Goal: Task Accomplishment & Management: Use online tool/utility

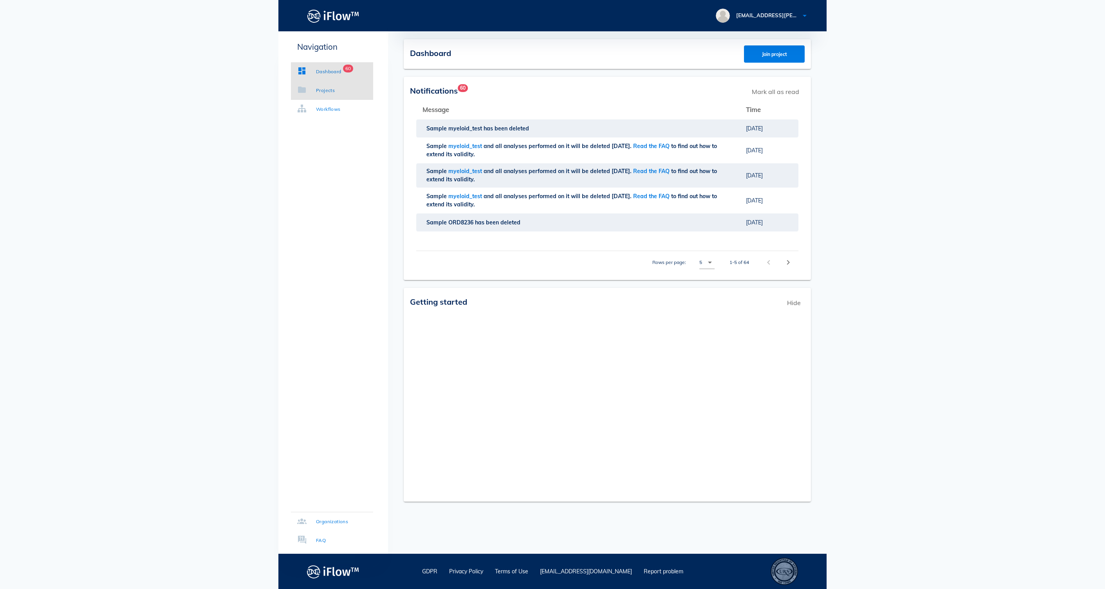
click at [335, 92] on div "Projects" at bounding box center [325, 91] width 19 height 8
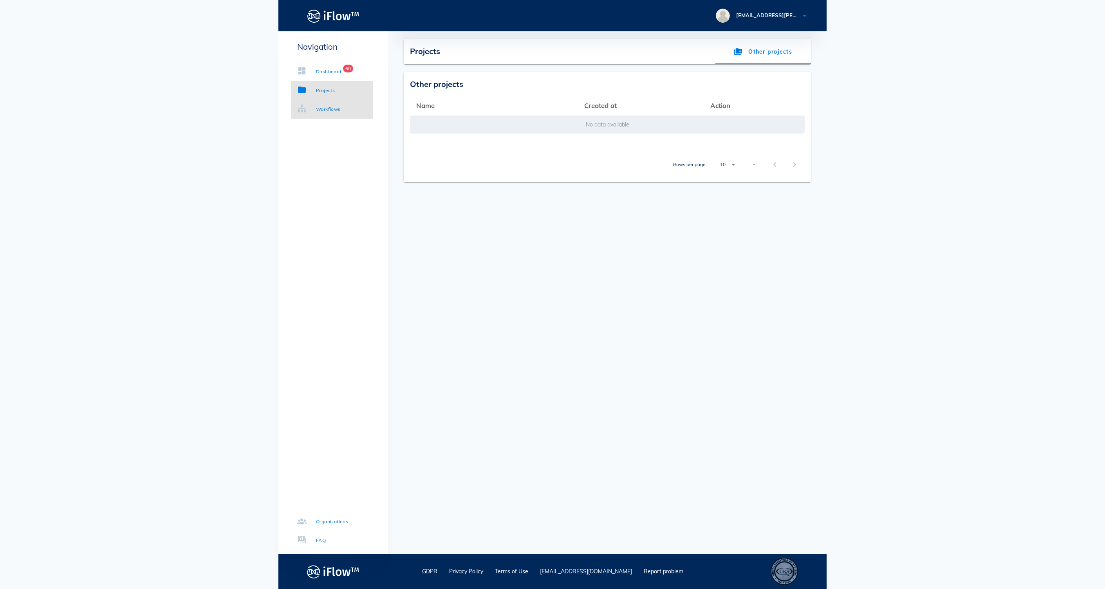
click at [341, 109] on div "Workflows" at bounding box center [328, 109] width 25 height 8
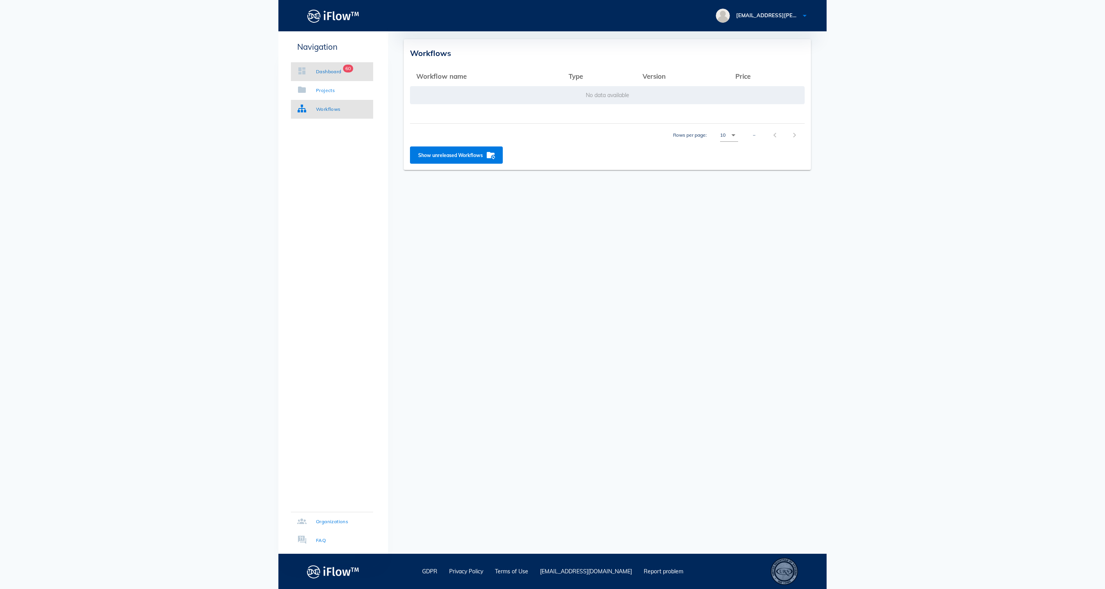
click at [340, 76] on link "Dashboard 60" at bounding box center [332, 71] width 82 height 19
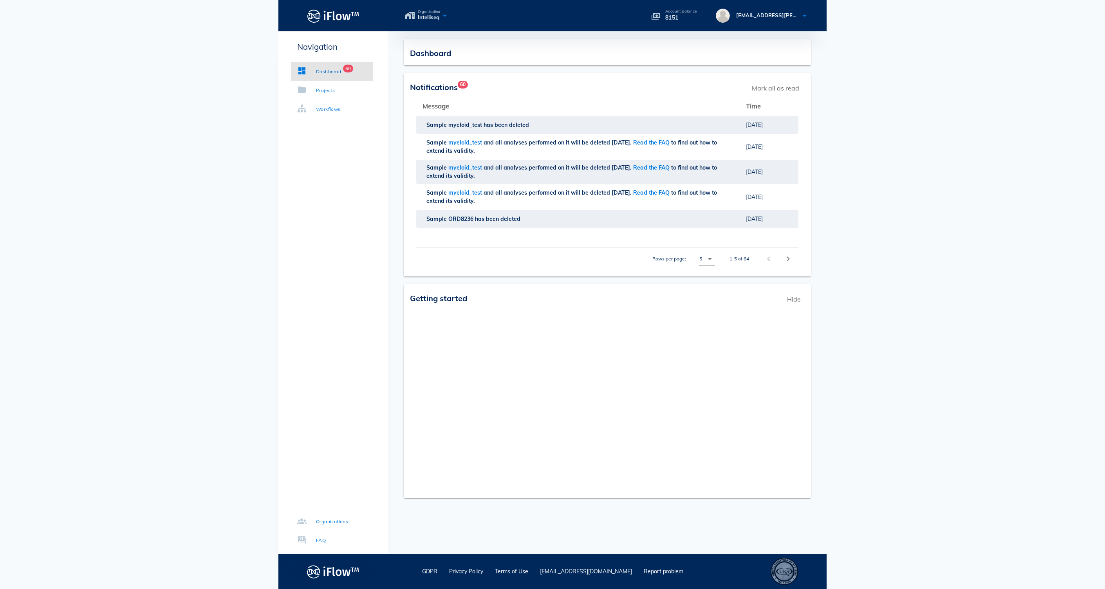
click at [450, 20] on icon at bounding box center [444, 15] width 9 height 11
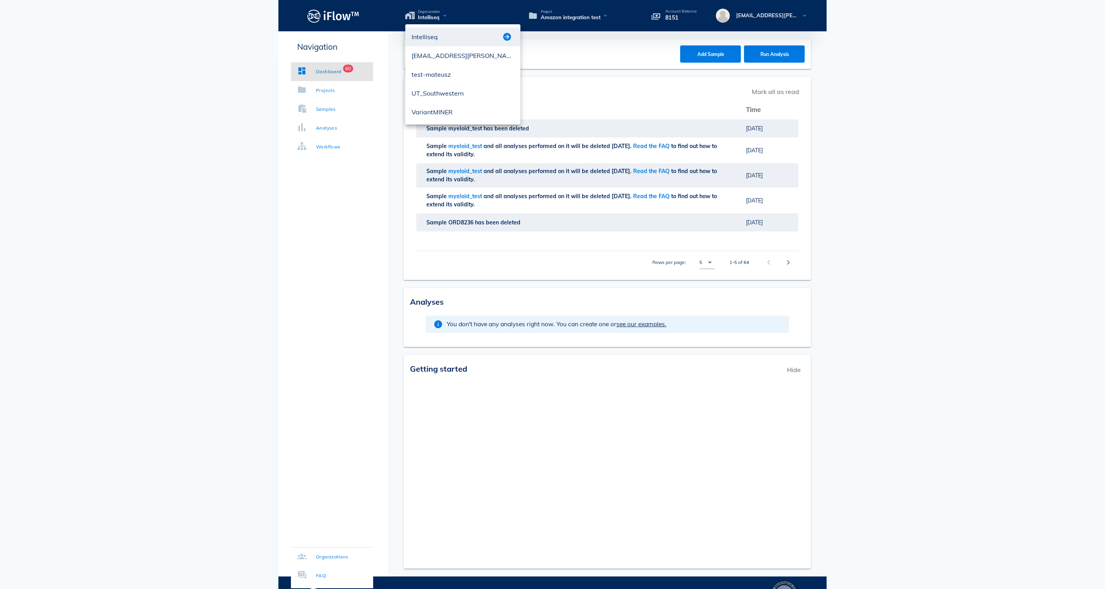
click at [507, 36] on button "button" at bounding box center [506, 36] width 9 height 9
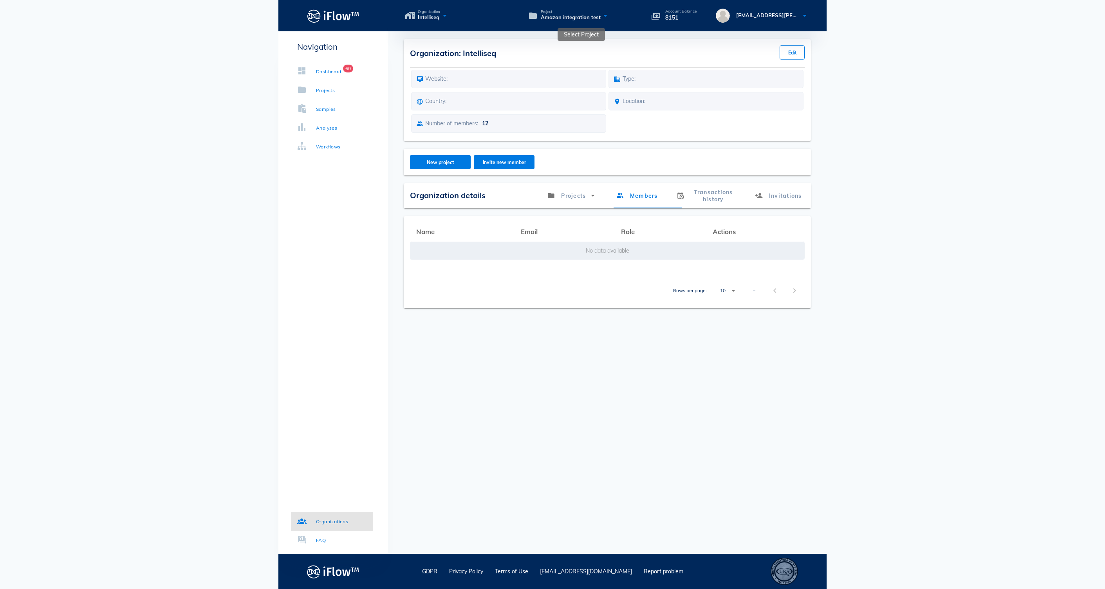
click at [610, 18] on icon at bounding box center [605, 15] width 9 height 11
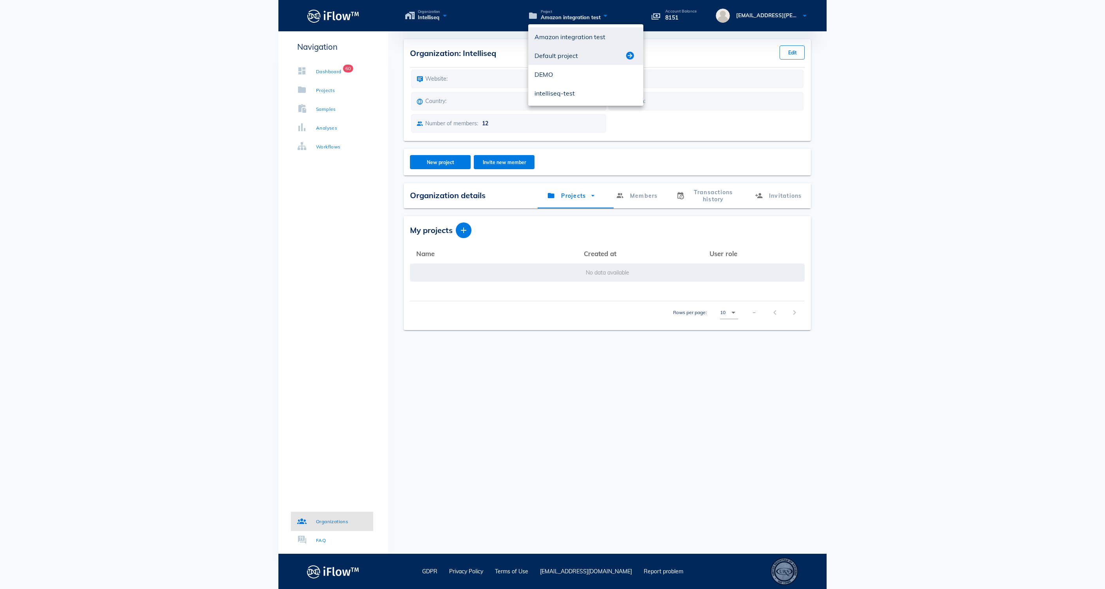
click at [630, 56] on button "button" at bounding box center [629, 55] width 9 height 9
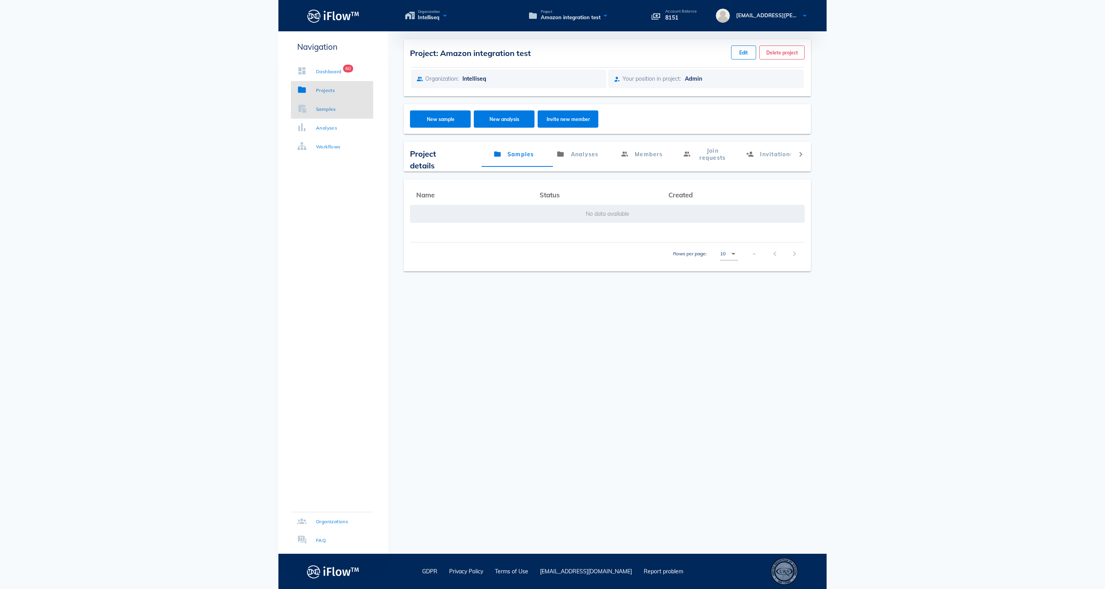
click at [336, 108] on div "Samples" at bounding box center [326, 109] width 20 height 8
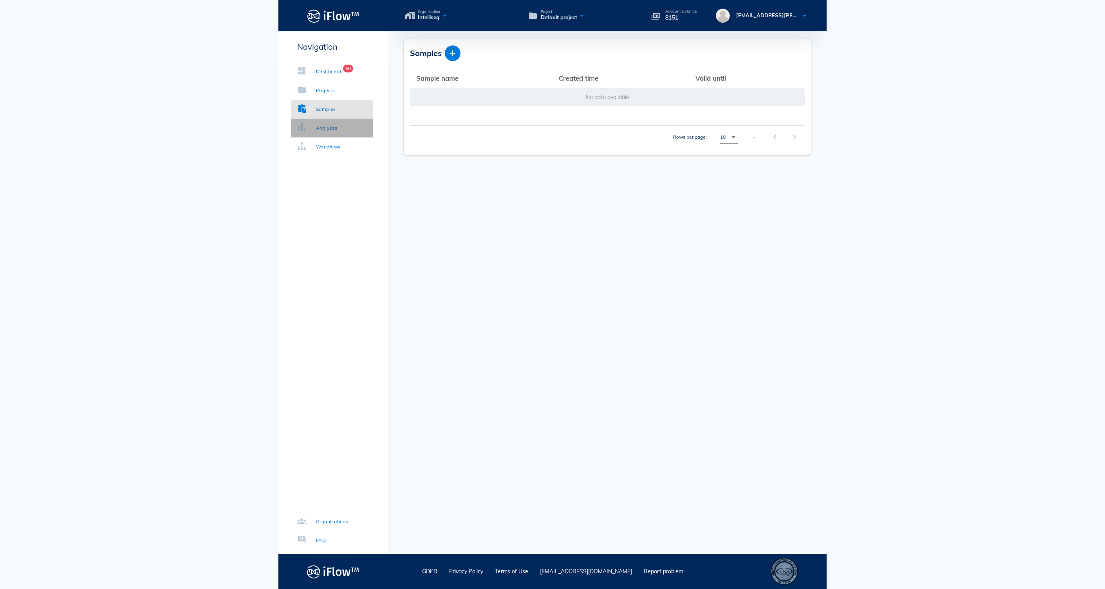
click at [334, 127] on div "Analyses" at bounding box center [326, 128] width 21 height 8
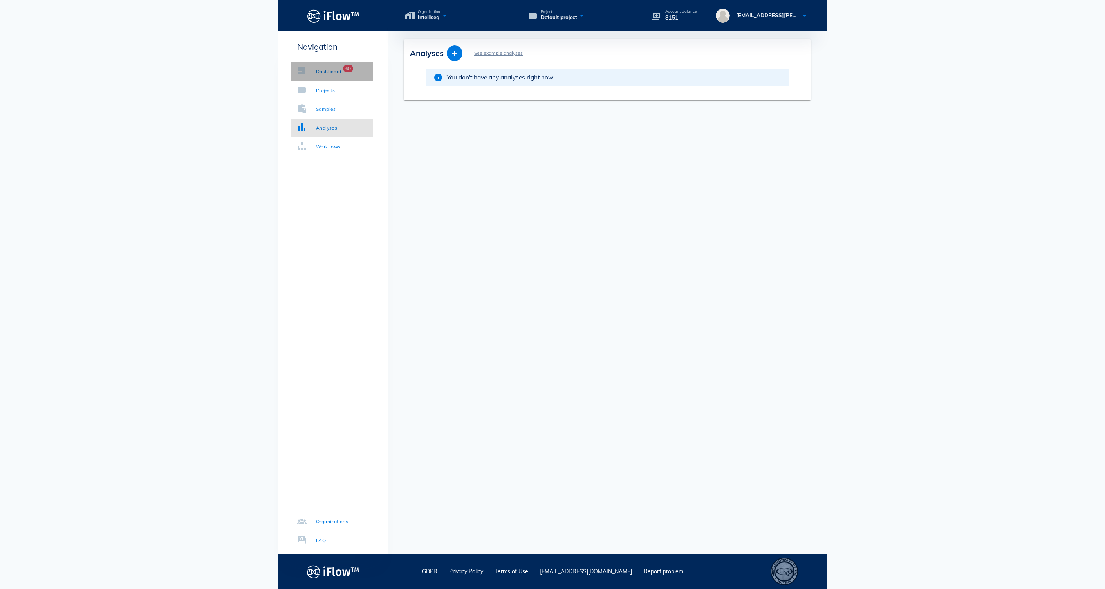
click at [341, 74] on div "Dashboard" at bounding box center [328, 72] width 25 height 8
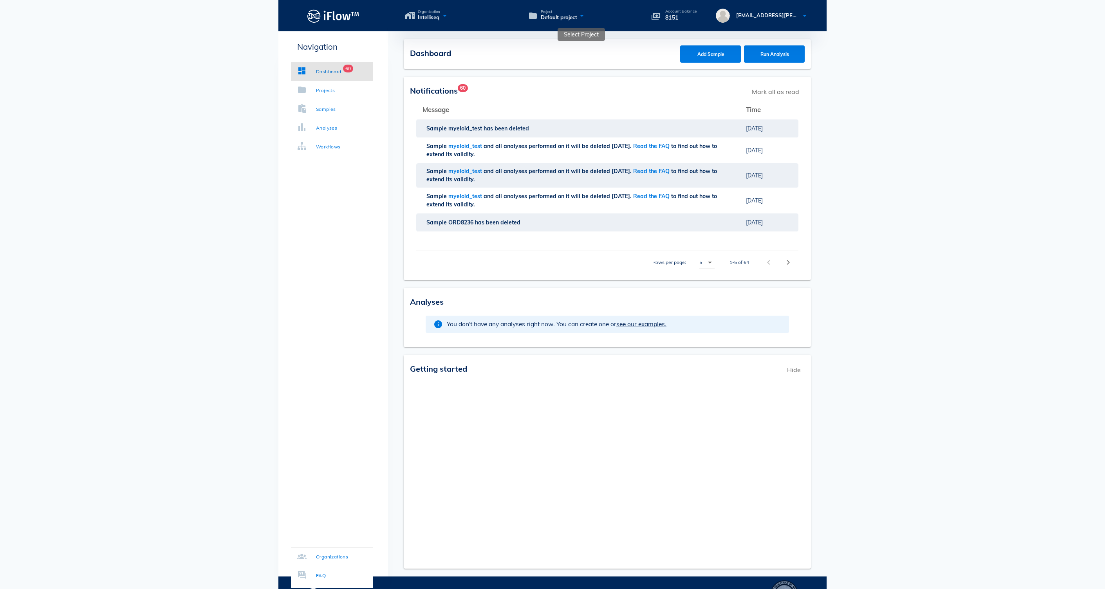
click at [601, 16] on div "Project Default project" at bounding box center [585, 15] width 115 height 11
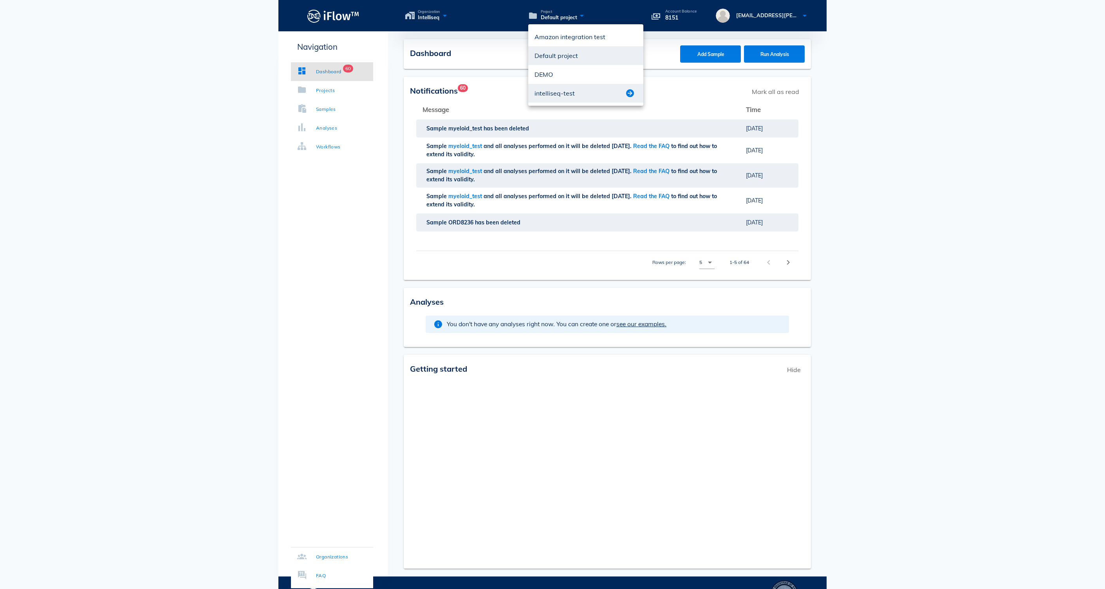
click at [635, 93] on div at bounding box center [631, 92] width 12 height 9
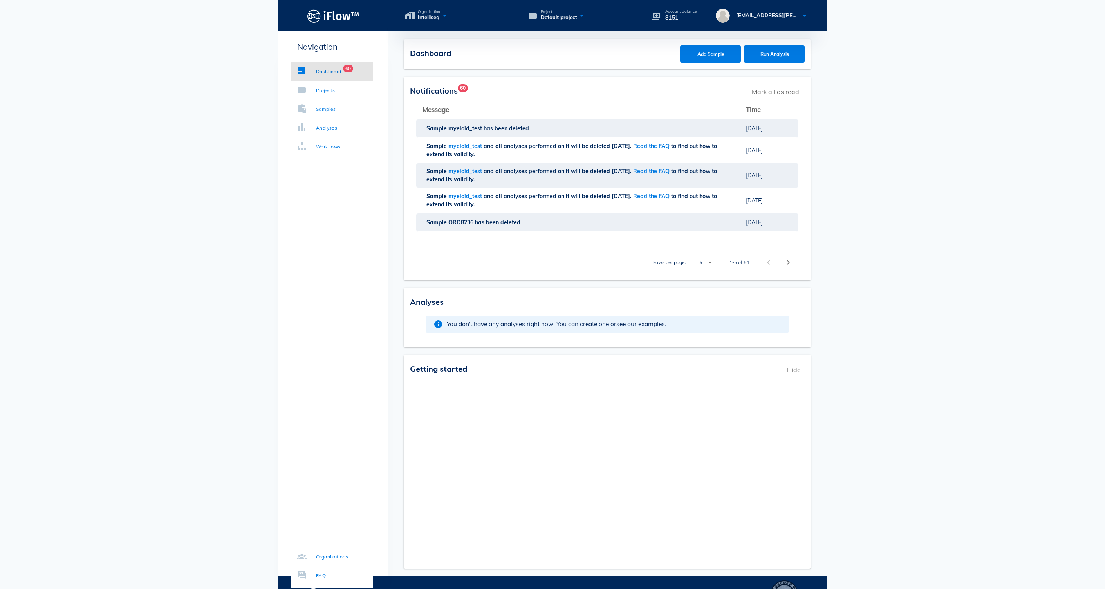
click at [587, 18] on icon at bounding box center [581, 15] width 9 height 11
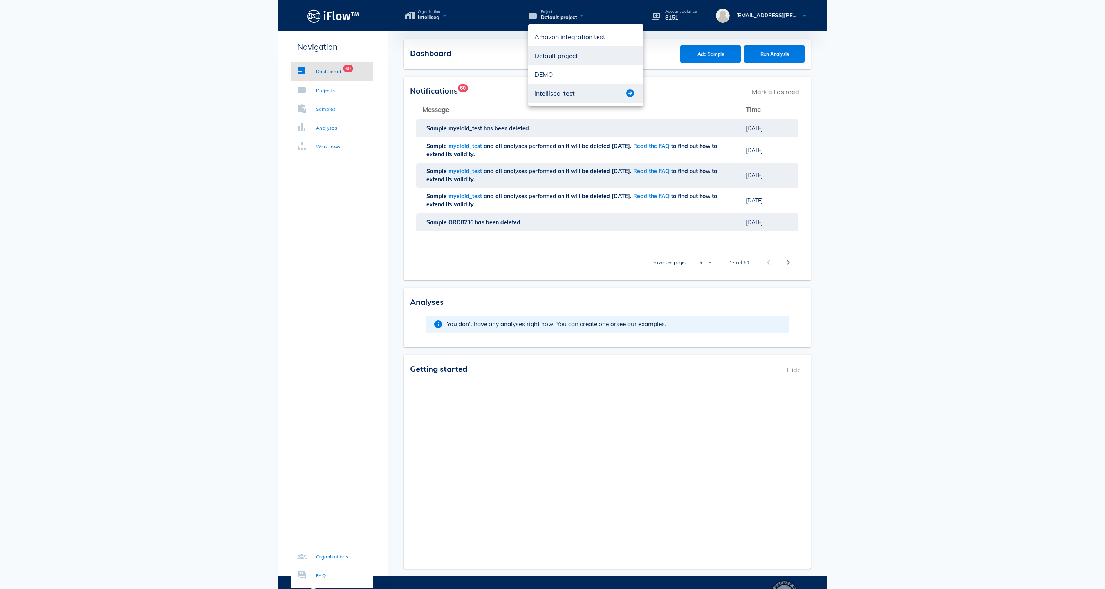
click at [631, 93] on button "button" at bounding box center [629, 92] width 9 height 9
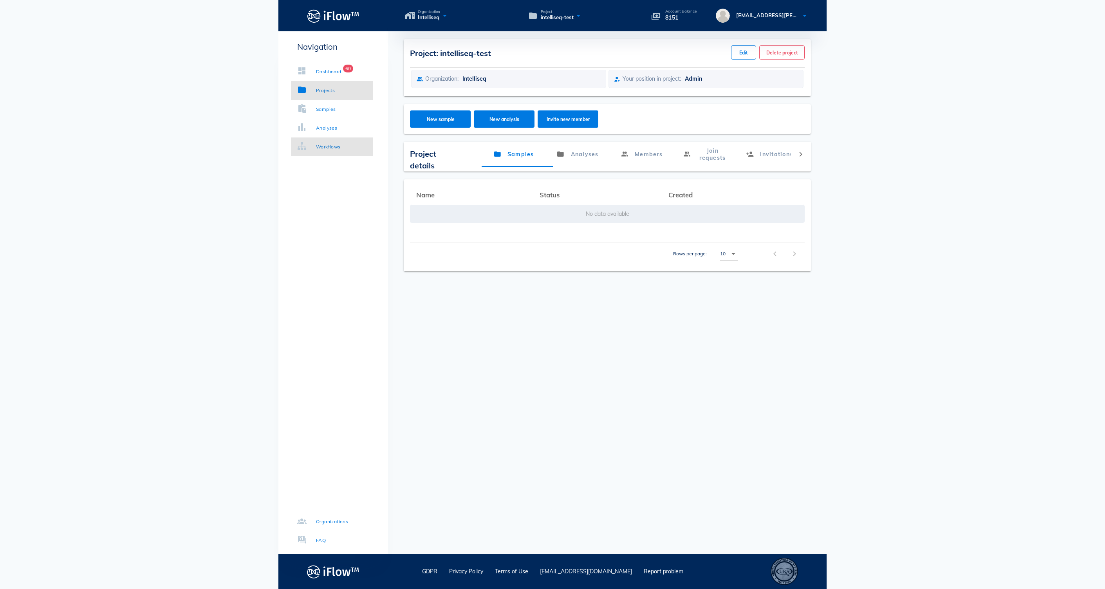
click at [336, 139] on link "Workflows" at bounding box center [332, 146] width 82 height 19
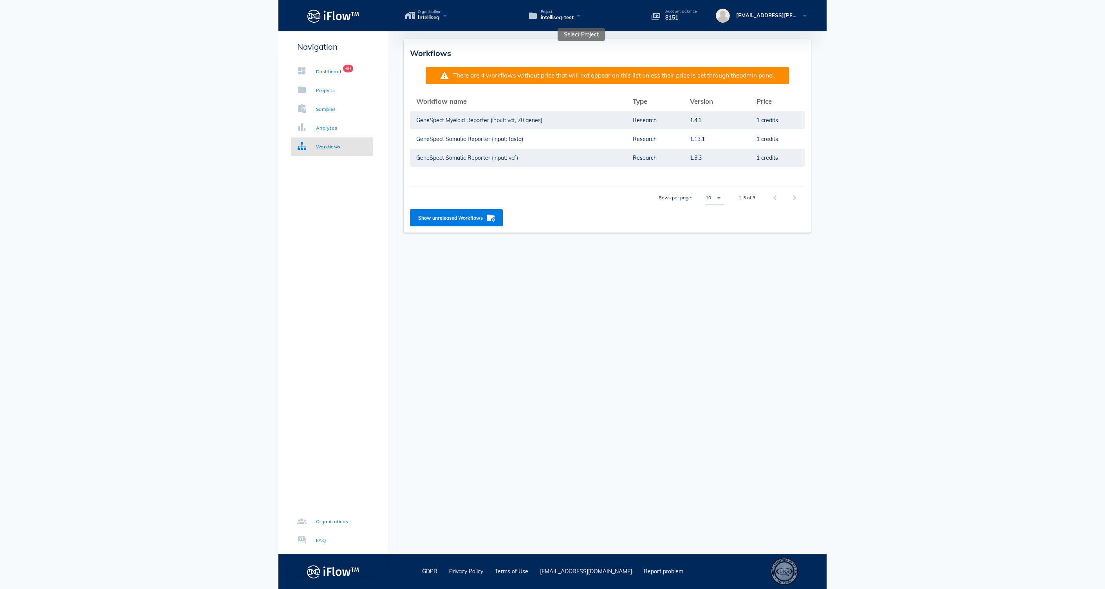
click at [583, 16] on icon at bounding box center [578, 15] width 9 height 11
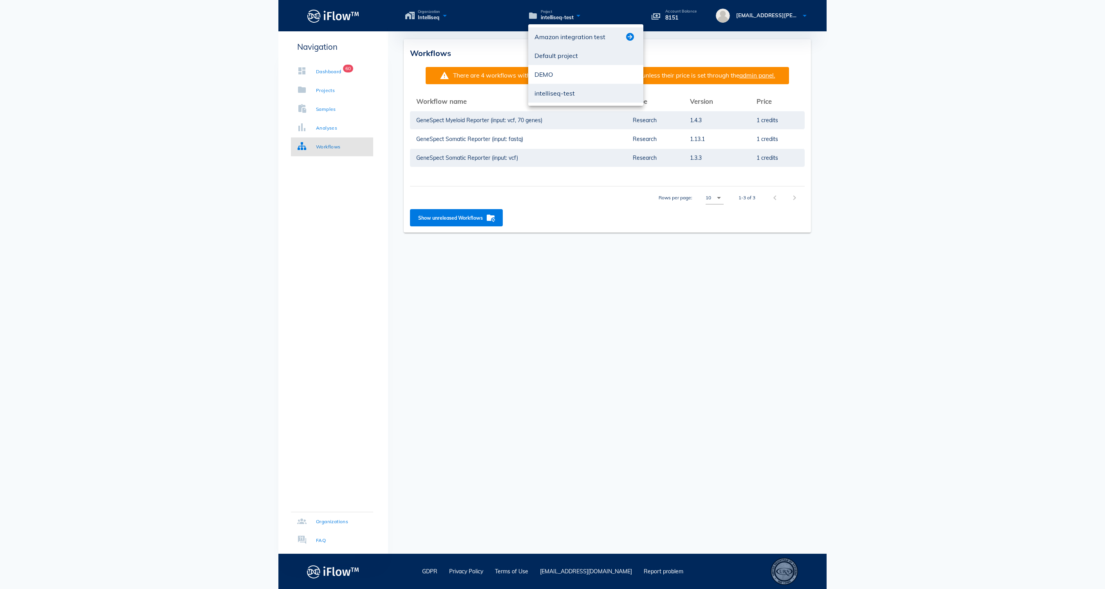
click at [629, 38] on button "button" at bounding box center [629, 36] width 9 height 9
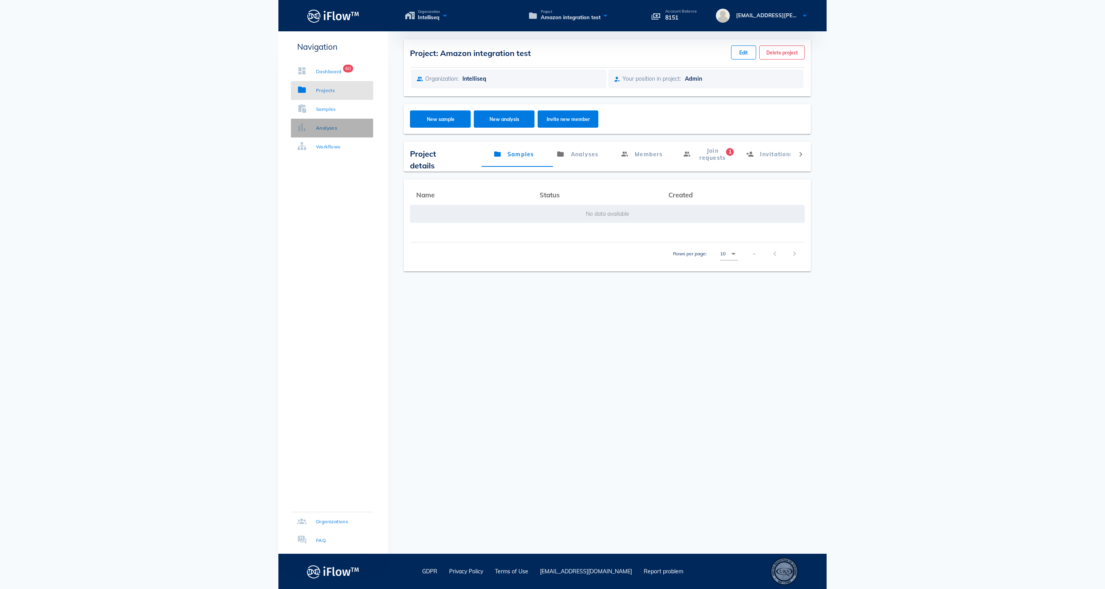
click at [337, 127] on div "Analyses" at bounding box center [326, 128] width 21 height 8
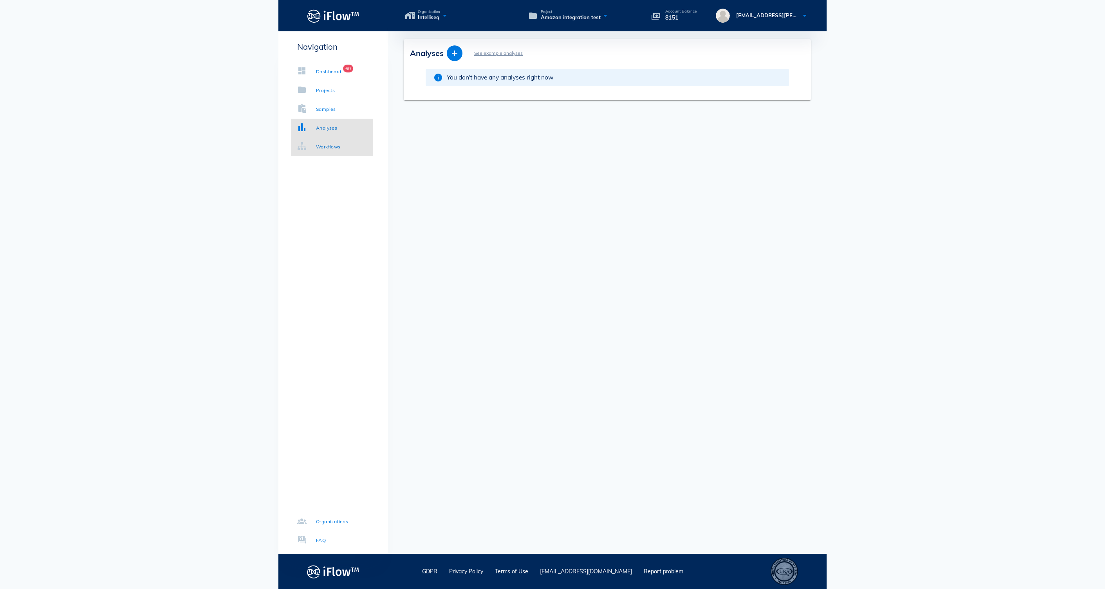
click at [341, 143] on div "Workflows" at bounding box center [328, 147] width 25 height 8
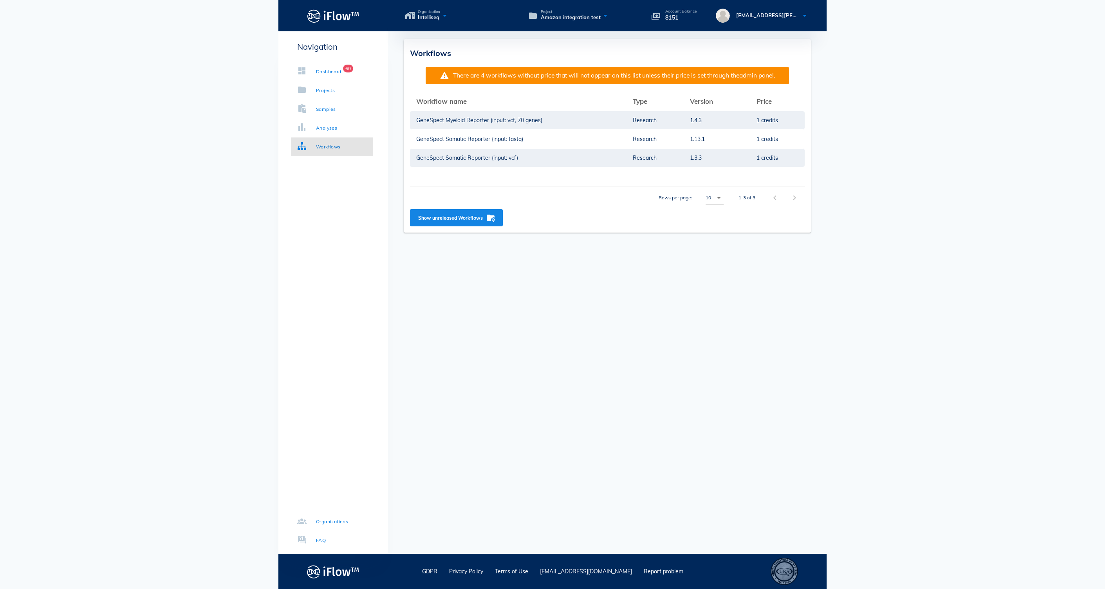
click at [486, 222] on span "Show unreleased Workflows" at bounding box center [457, 217] width 78 height 9
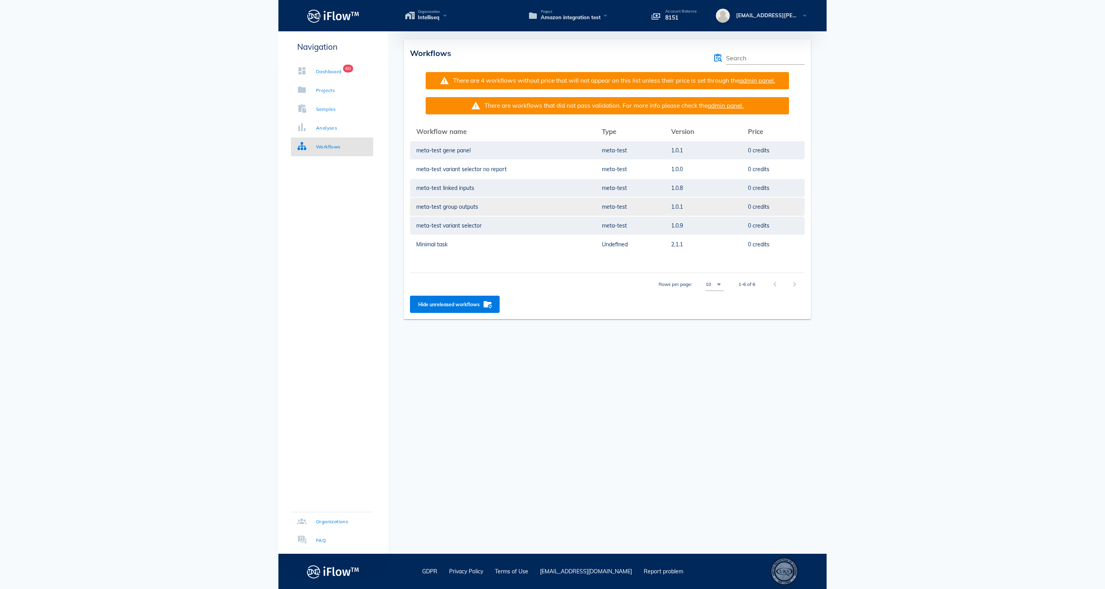
click at [500, 216] on td "meta-test group outputs" at bounding box center [503, 206] width 186 height 19
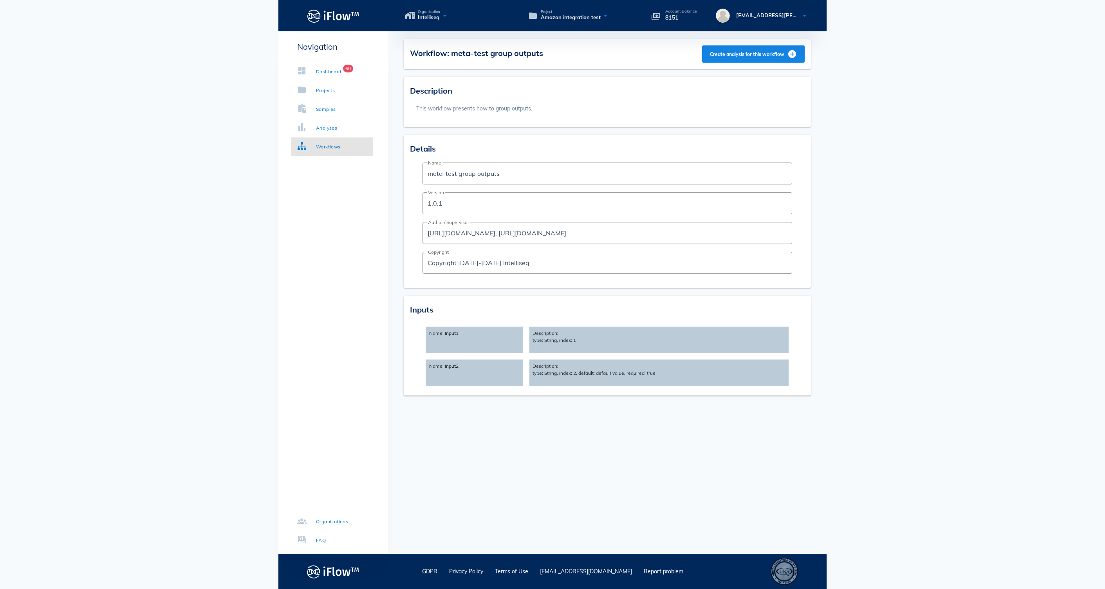
click at [712, 57] on span "Create analysis for this workflow" at bounding box center [753, 53] width 87 height 9
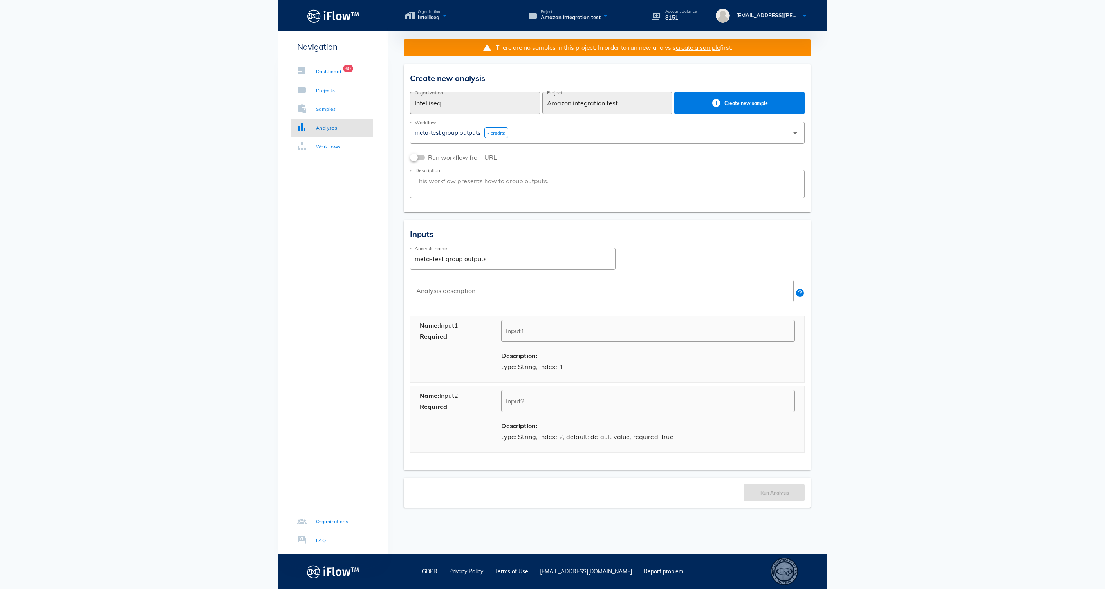
type input "default value"
click at [576, 407] on input "default value" at bounding box center [648, 401] width 284 height 13
click at [562, 337] on input "Input1" at bounding box center [648, 331] width 284 height 13
click at [599, 142] on div "meta-test group outputs - credits" at bounding box center [602, 132] width 374 height 19
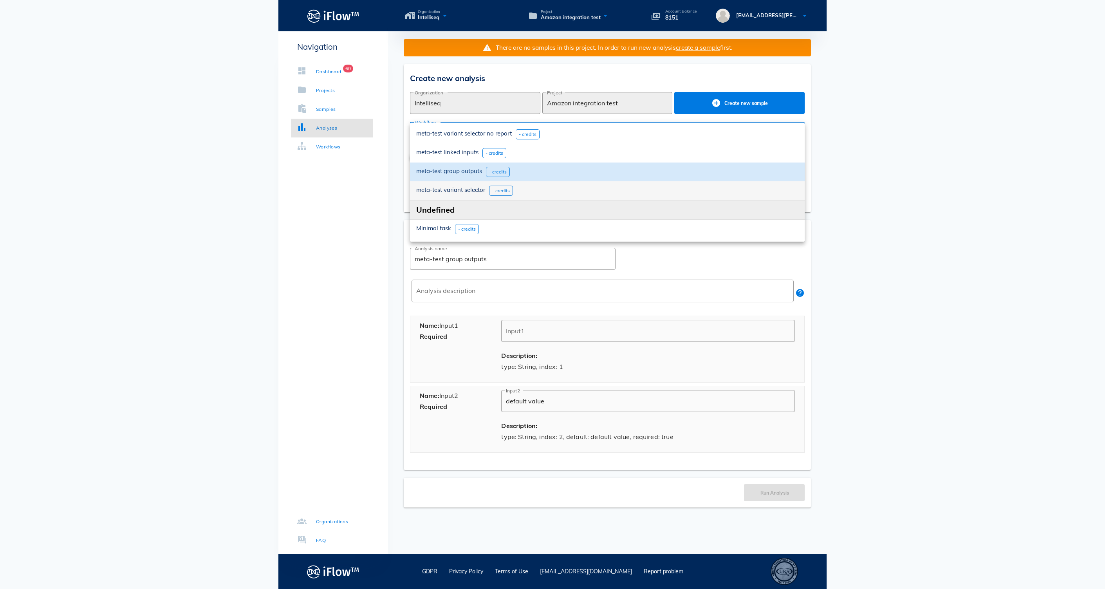
scroll to position [41, 0]
click at [462, 154] on span "meta-test linked inputs" at bounding box center [447, 151] width 62 height 7
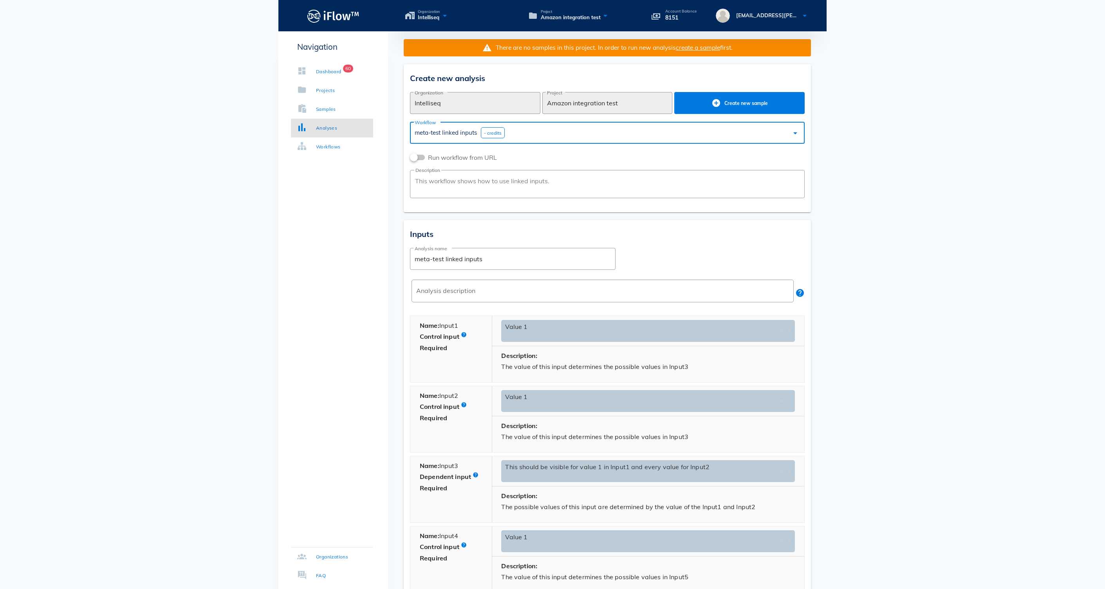
scroll to position [0, 0]
click at [664, 132] on div "meta-test linked inputs - credits" at bounding box center [602, 132] width 374 height 19
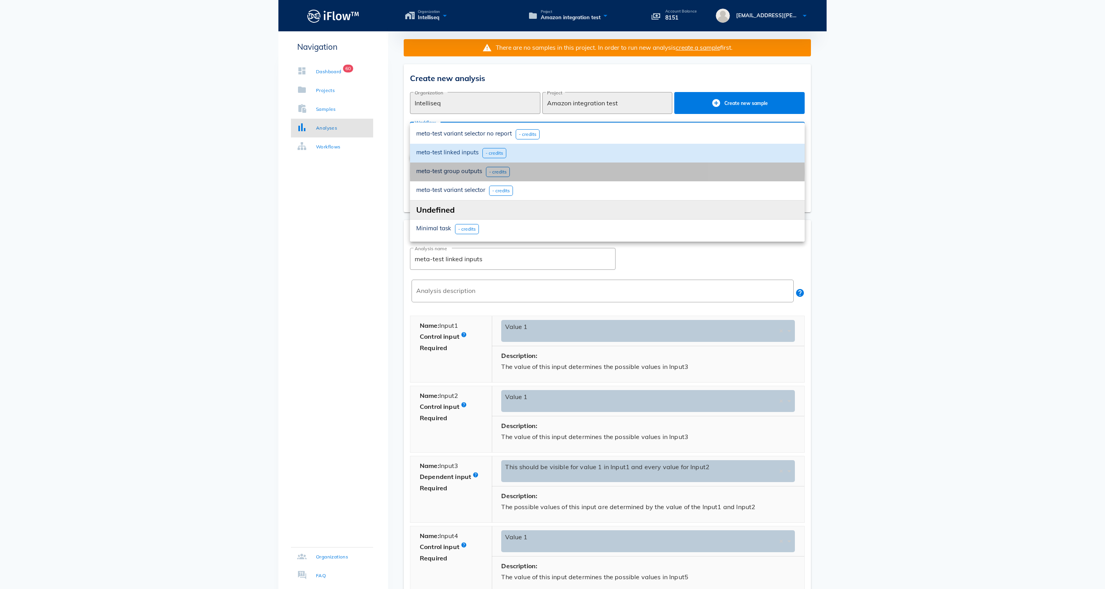
click at [468, 173] on span "meta-test group outputs" at bounding box center [449, 170] width 66 height 7
type input "meta-test group outputs"
